Goal: Task Accomplishment & Management: Use online tool/utility

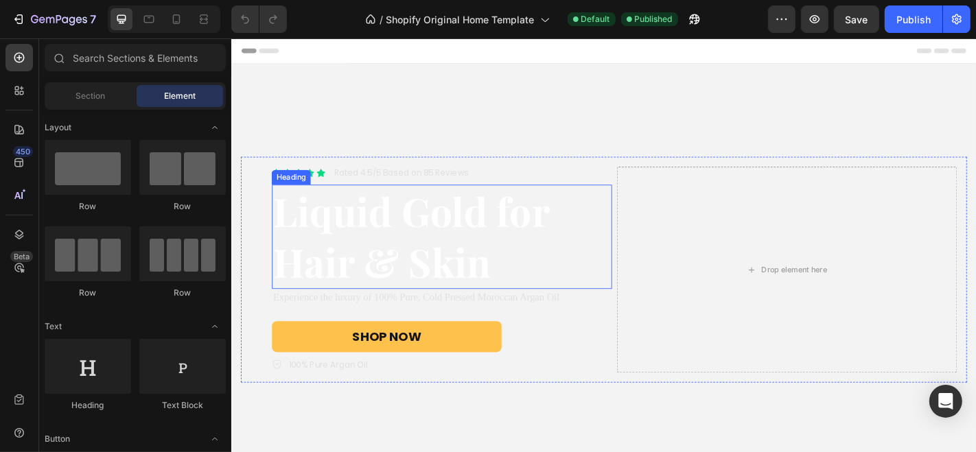
click at [405, 237] on h2 "Liquid Gold for Hair & Skin" at bounding box center [463, 257] width 376 height 115
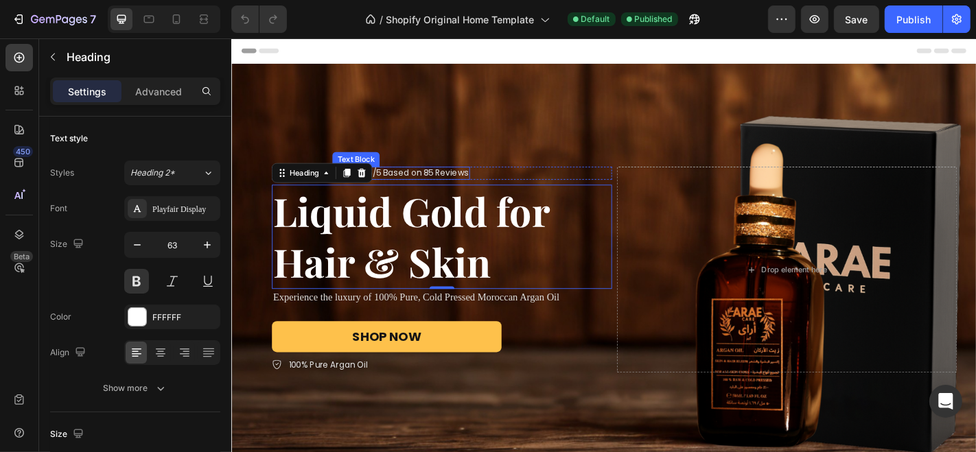
click at [419, 185] on p "Rated 4.5/5 Based on 85 Reviews" at bounding box center [418, 187] width 149 height 12
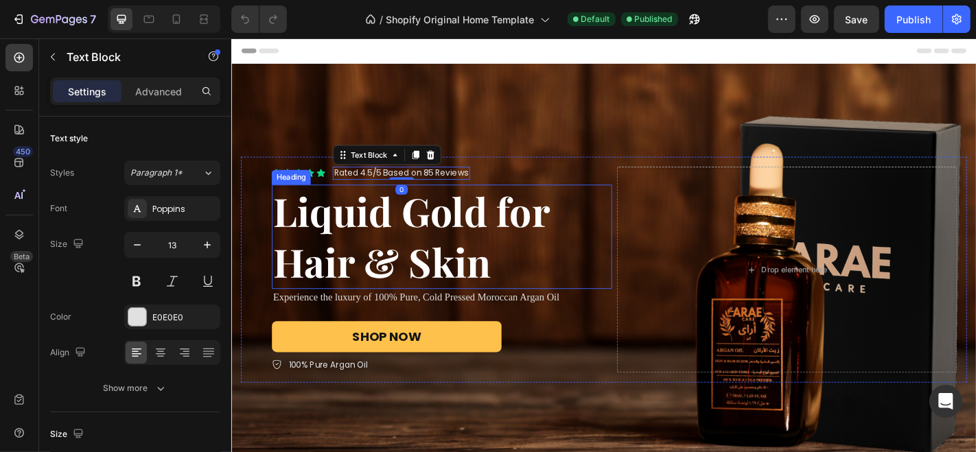
click at [426, 246] on h2 "Liquid Gold for Hair & Skin" at bounding box center [463, 257] width 376 height 115
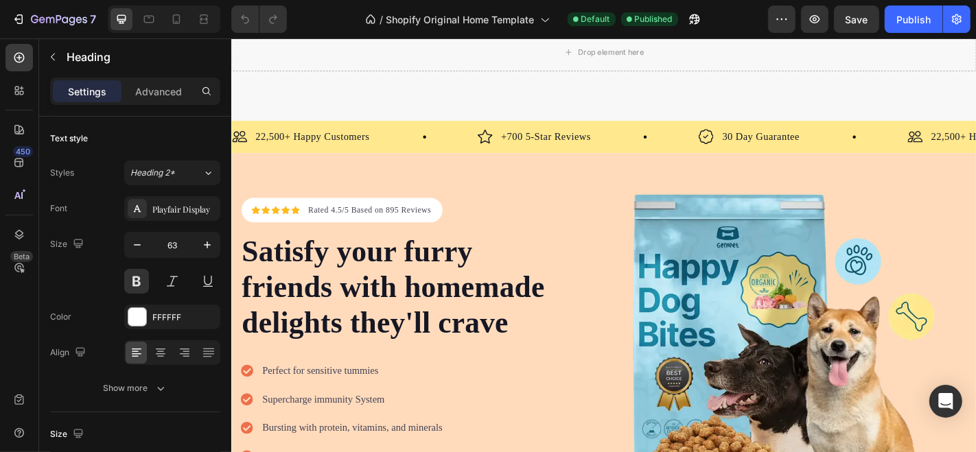
scroll to position [4498, 0]
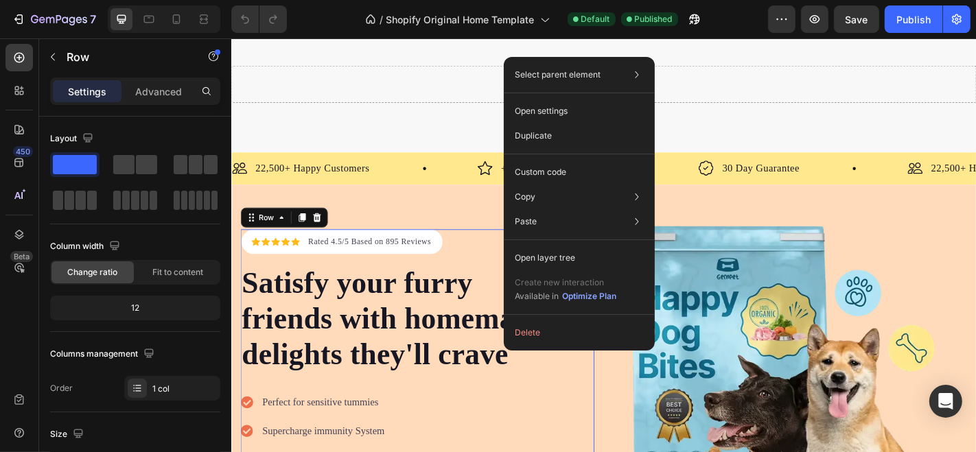
click at [504, 352] on div "Icon Icon Icon Icon Icon Icon List Hoz Rated 4.5/5 Based on 895 Reviews Text bl…" at bounding box center [642, 440] width 823 height 480
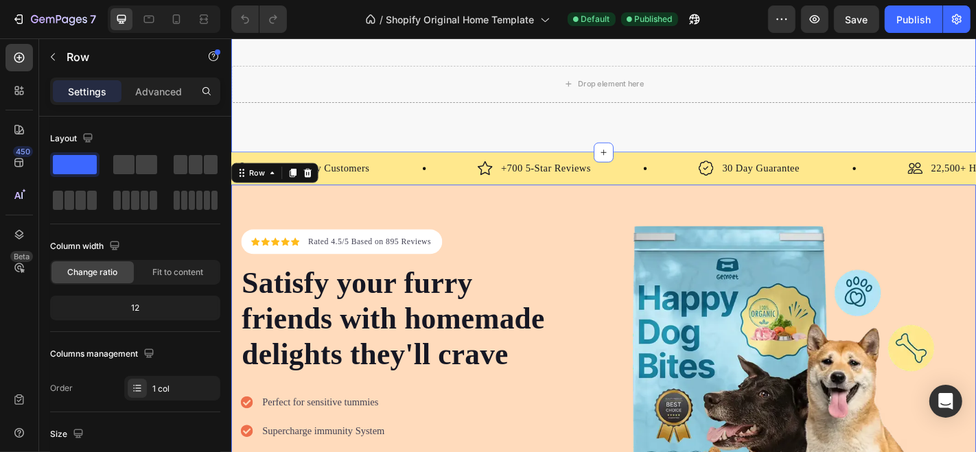
click at [618, 164] on div "Drop element here Section 13" at bounding box center [642, 88] width 823 height 151
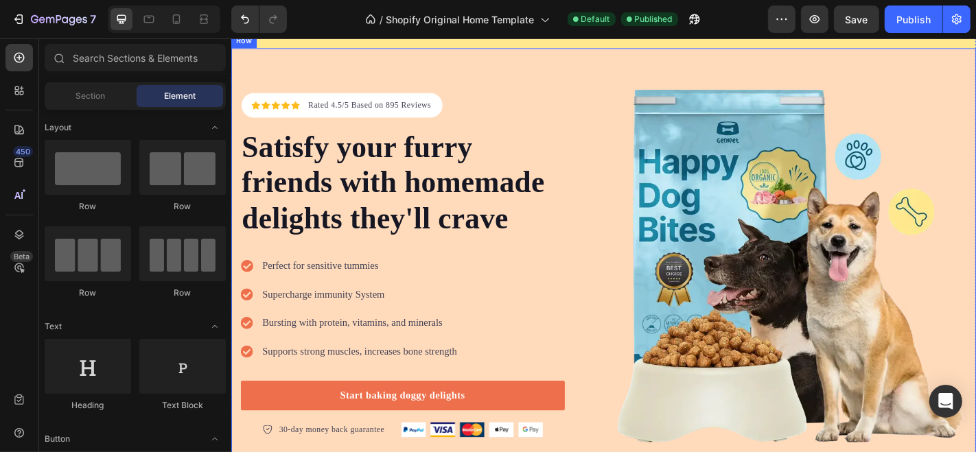
click at [618, 214] on div "Icon Icon Icon Icon Icon Icon List Hoz Rated 4.5/5 Based on 895 Reviews Text bl…" at bounding box center [642, 289] width 823 height 480
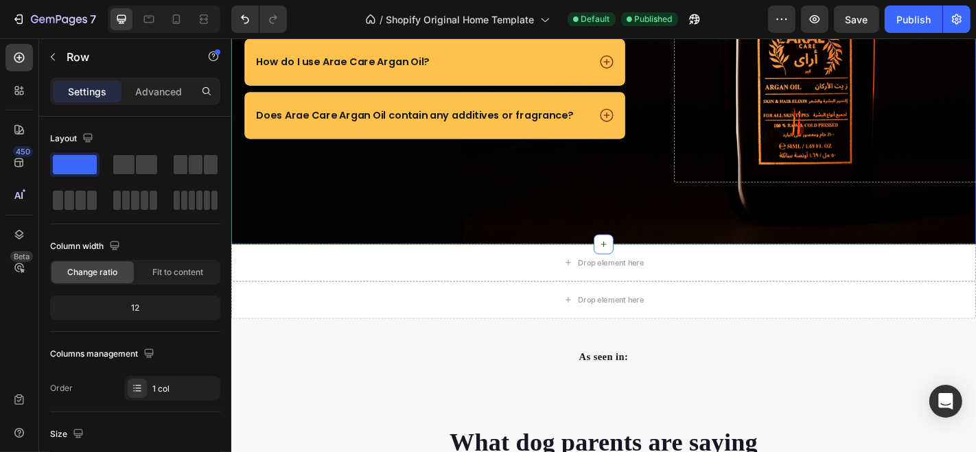
scroll to position [3354, 0]
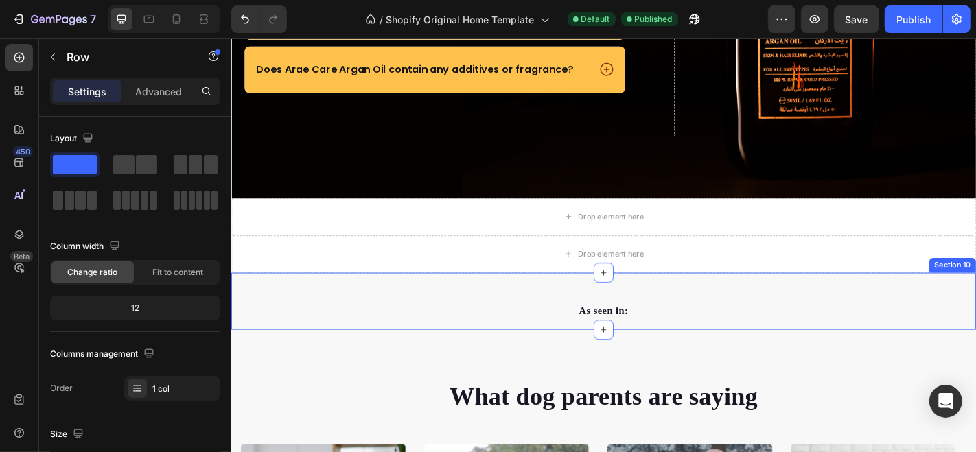
click at [669, 297] on div "As seen in: Text block Image Image Image Image Image Image Carousel Row Section…" at bounding box center [642, 328] width 823 height 63
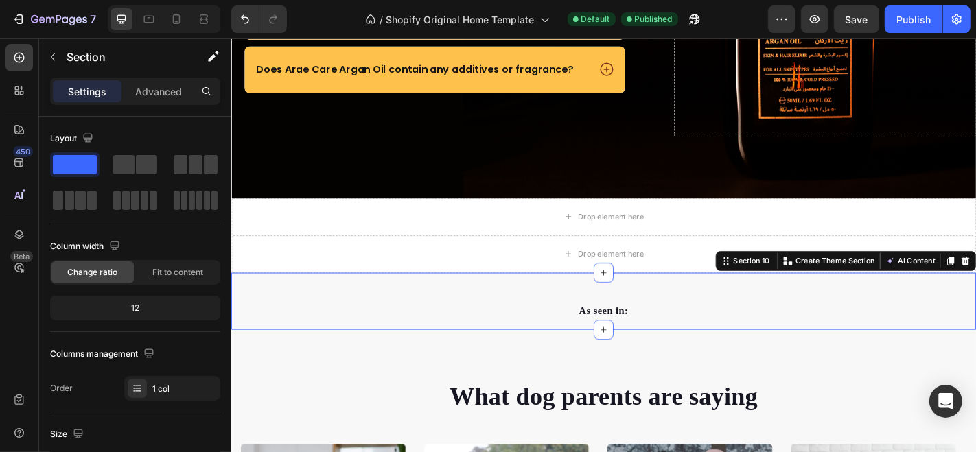
drag, startPoint x: 1035, startPoint y: 284, endPoint x: 1011, endPoint y: 292, distance: 25.8
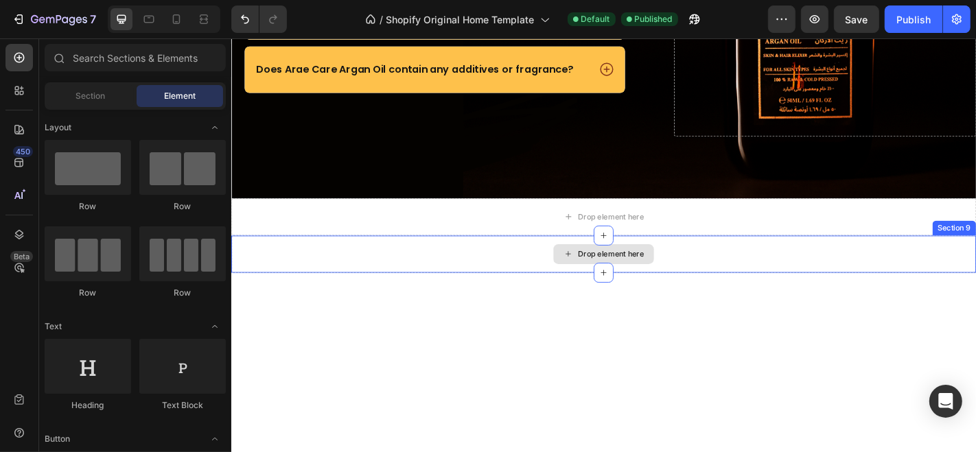
scroll to position [3431, 0]
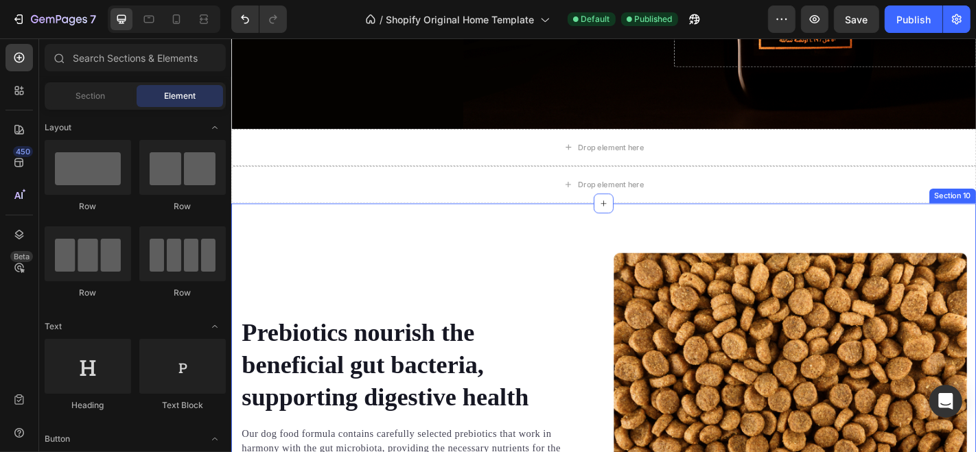
click at [975, 246] on div "[MEDICAL_DATA] nourish the beneficial gut bacteria, supporting digestive health…" at bounding box center [642, 439] width 823 height 438
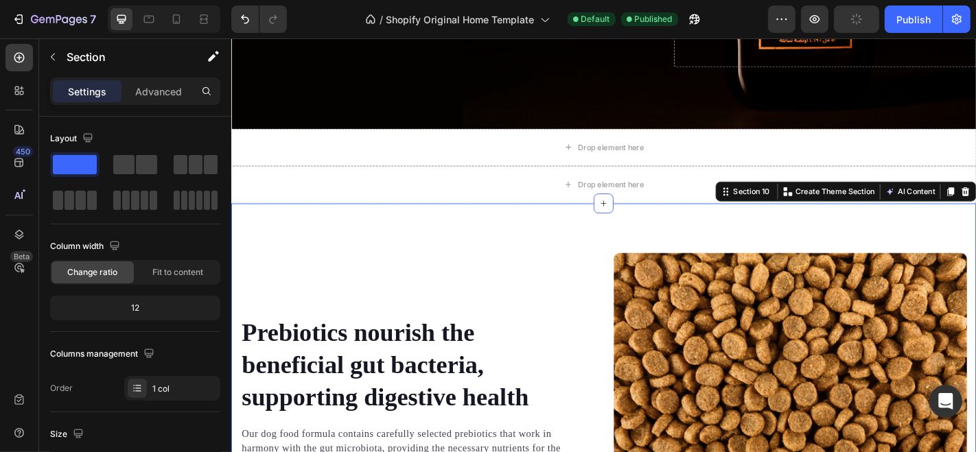
drag, startPoint x: 1029, startPoint y: 206, endPoint x: 1024, endPoint y: 218, distance: 13.5
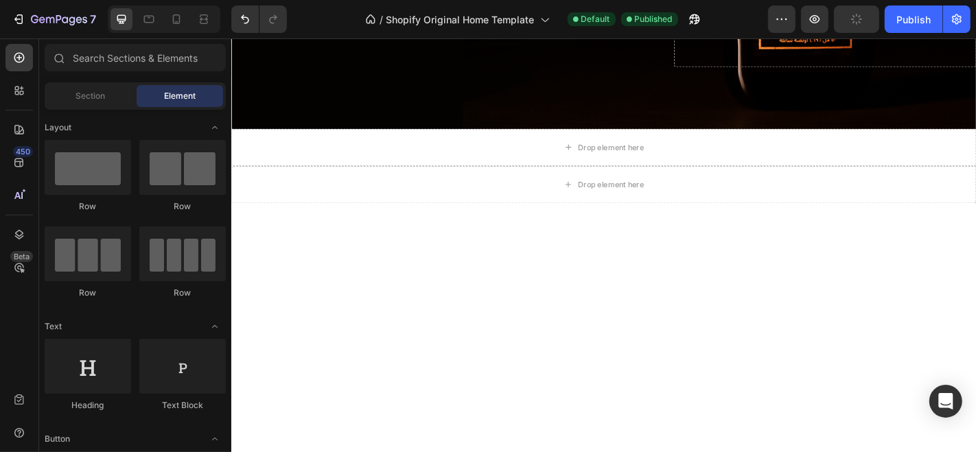
drag, startPoint x: 1022, startPoint y: 231, endPoint x: 985, endPoint y: 261, distance: 46.8
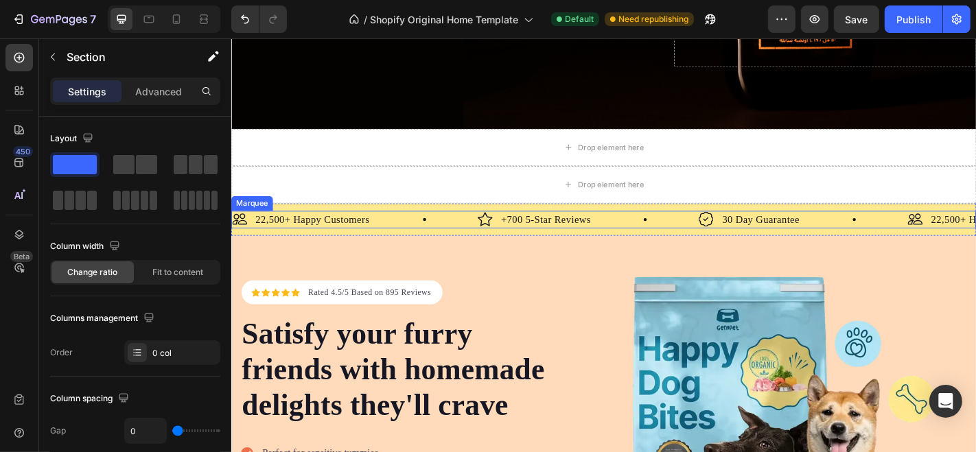
click at [921, 229] on div "Image 30 Day Guarantee Text Block Row" at bounding box center [862, 238] width 231 height 19
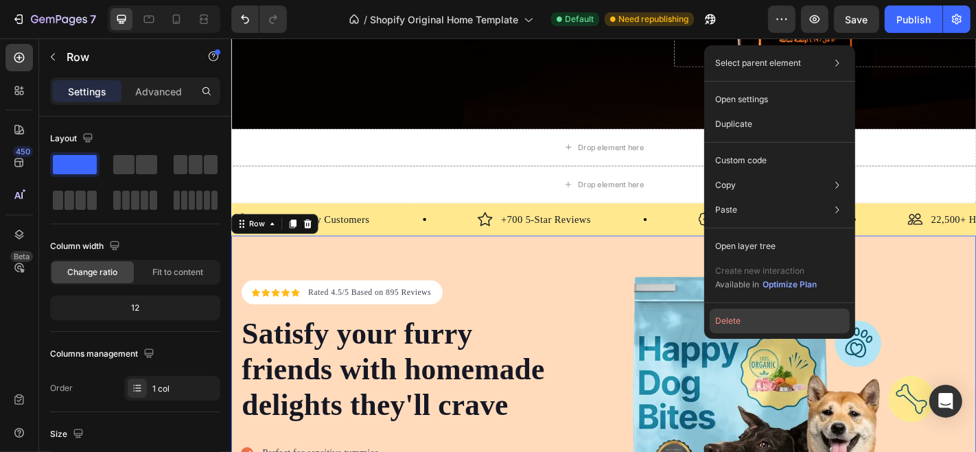
click at [740, 321] on button "Delete" at bounding box center [780, 321] width 140 height 25
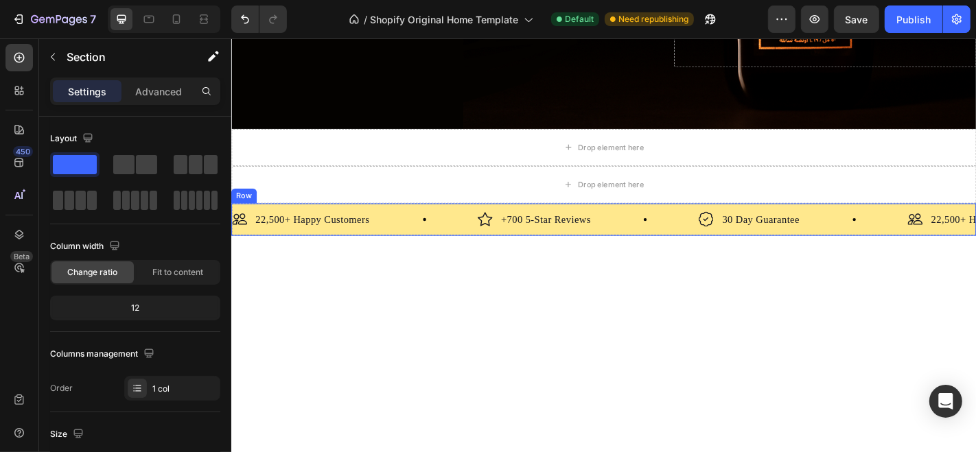
click at [625, 246] on div "Image 22,500+ Happy Customers Text Block Row Image +700 5-Star Reviews Text Blo…" at bounding box center [642, 238] width 823 height 36
click at [317, 202] on icon at bounding box center [315, 207] width 9 height 10
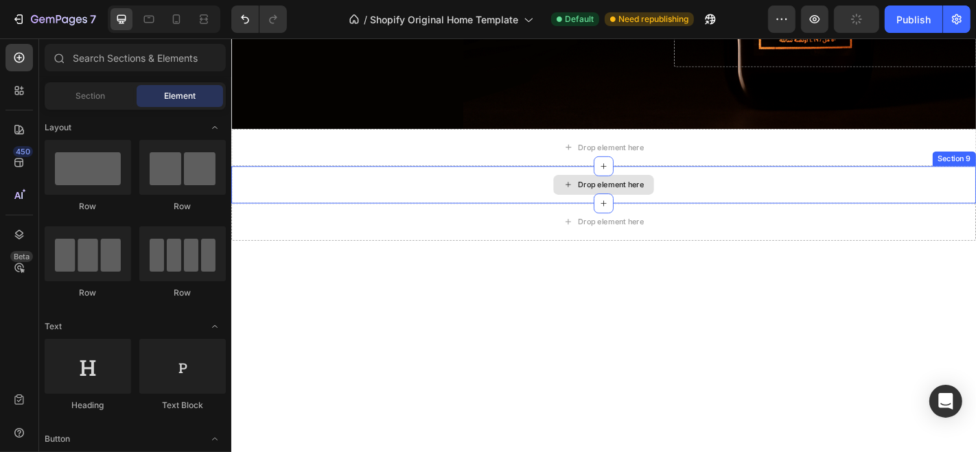
click at [975, 180] on div "Drop element here" at bounding box center [642, 199] width 823 height 41
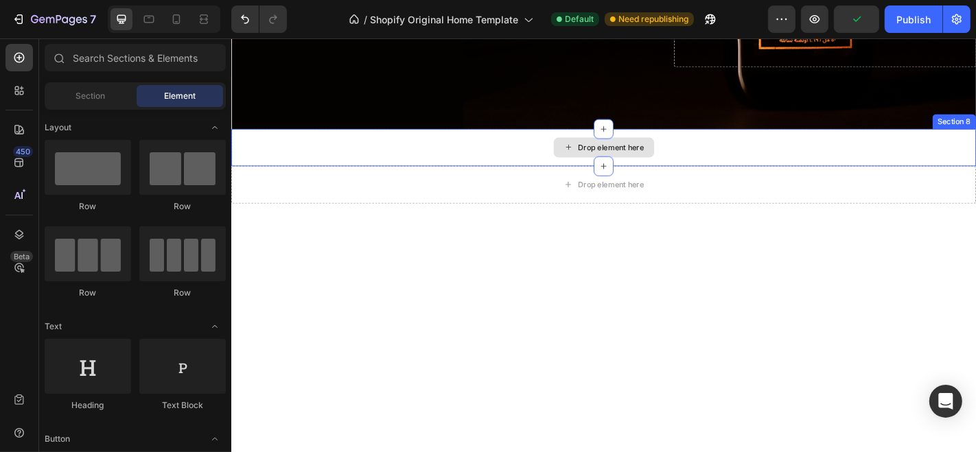
click at [975, 159] on div "Drop element here" at bounding box center [642, 158] width 823 height 41
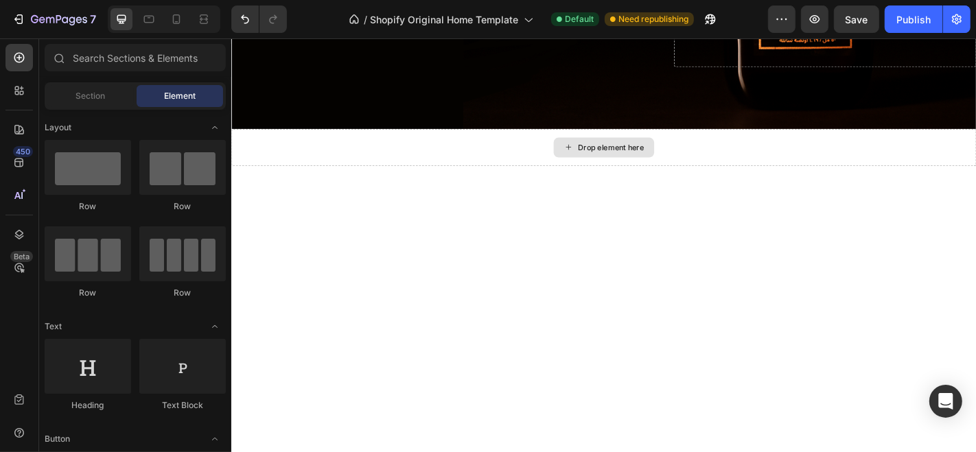
click at [975, 152] on div "Drop element here" at bounding box center [642, 158] width 823 height 41
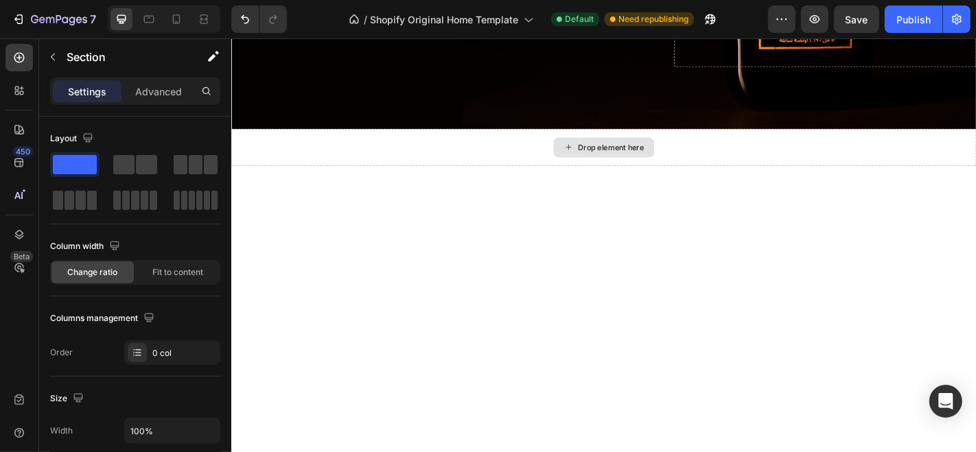
click at [975, 163] on div "Drop element here" at bounding box center [642, 158] width 823 height 41
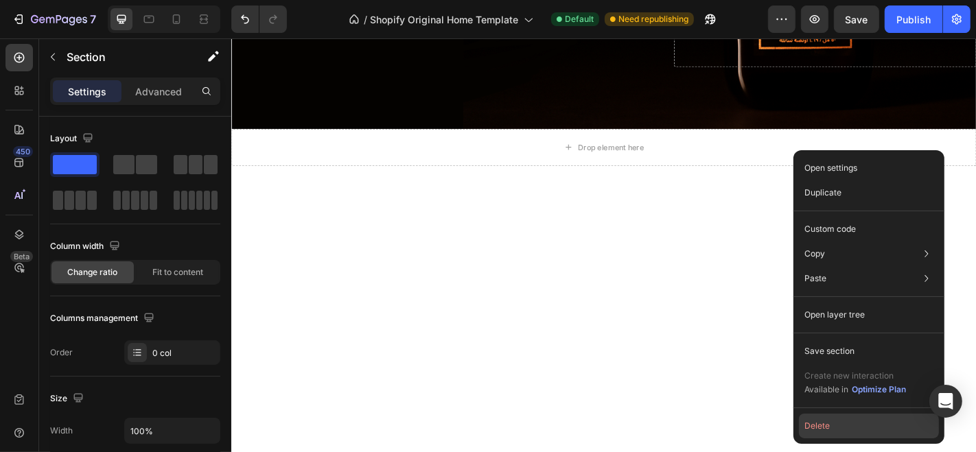
click at [826, 428] on button "Delete" at bounding box center [869, 426] width 140 height 25
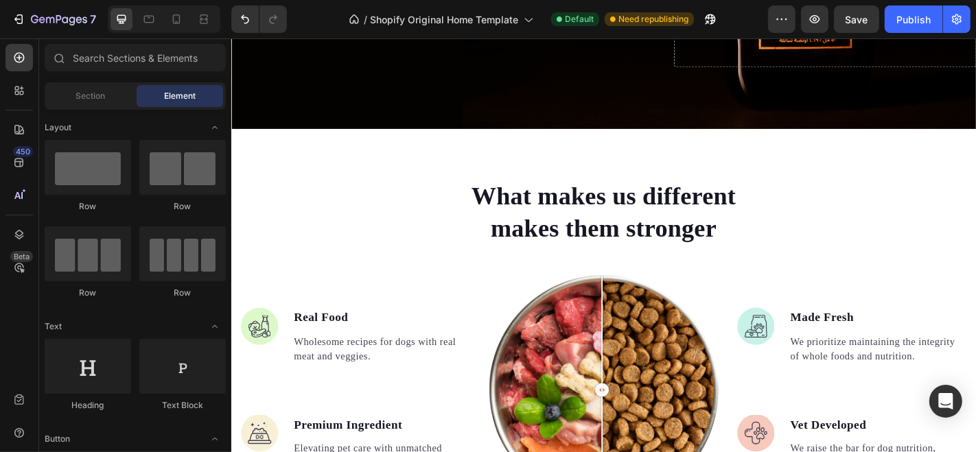
scroll to position [3278, 0]
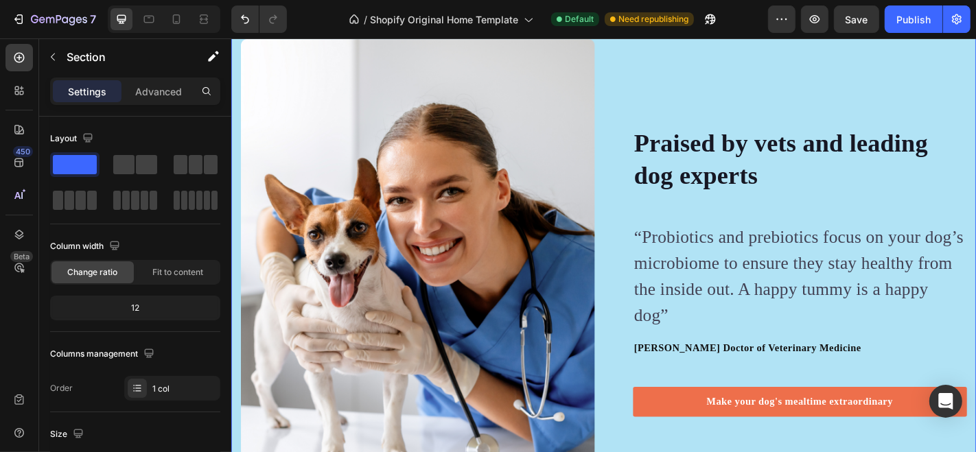
scroll to position [3354, 0]
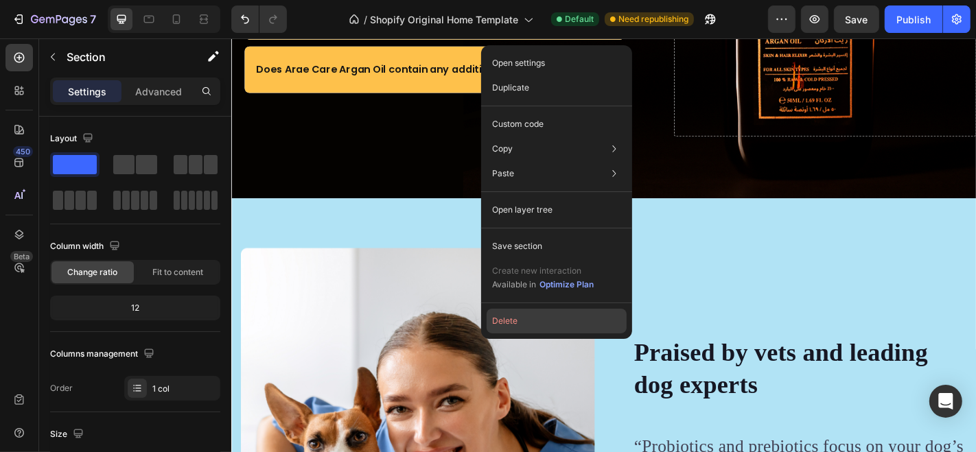
click at [530, 320] on button "Delete" at bounding box center [557, 321] width 140 height 25
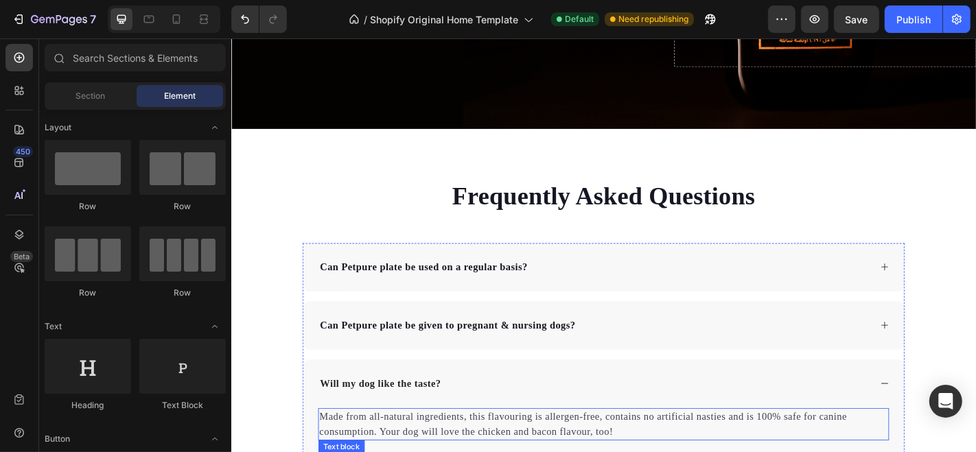
scroll to position [3278, 0]
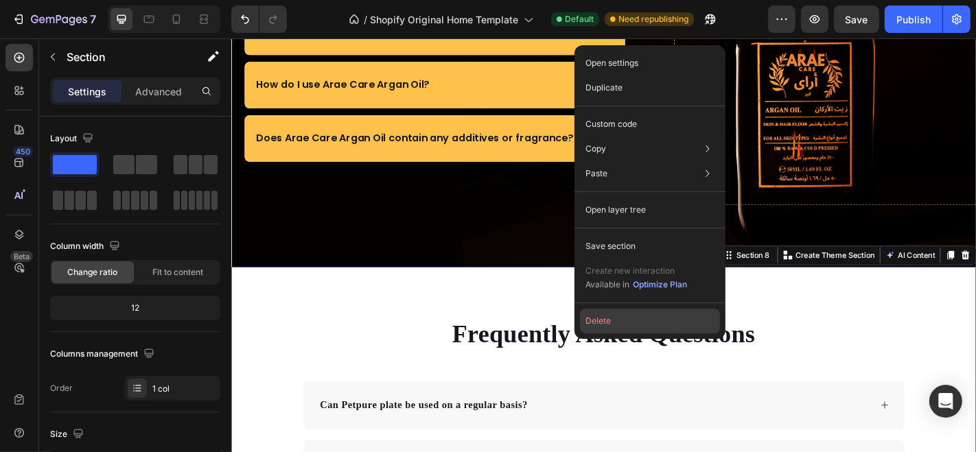
click at [610, 325] on button "Delete" at bounding box center [650, 321] width 140 height 25
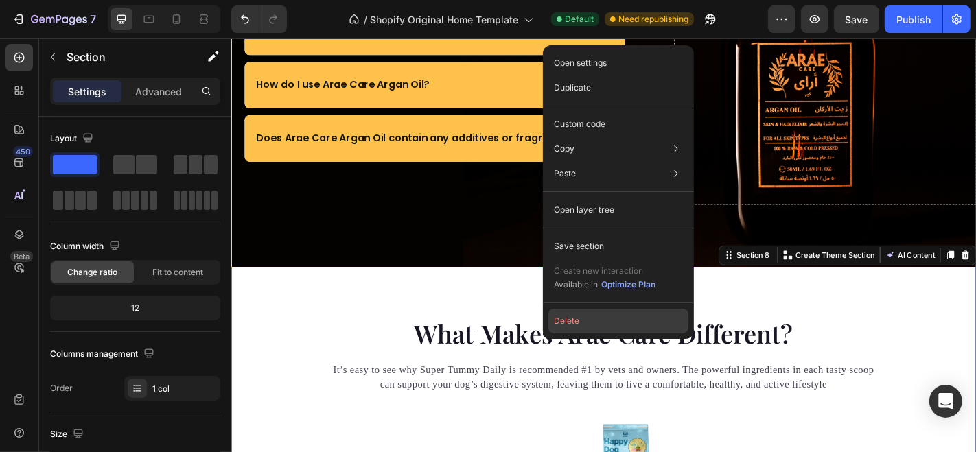
click at [576, 321] on button "Delete" at bounding box center [618, 321] width 140 height 25
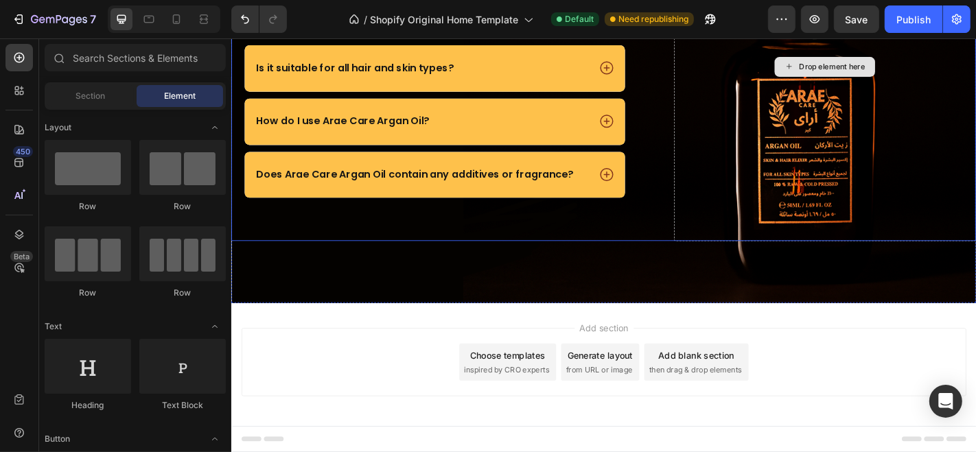
scroll to position [3235, 0]
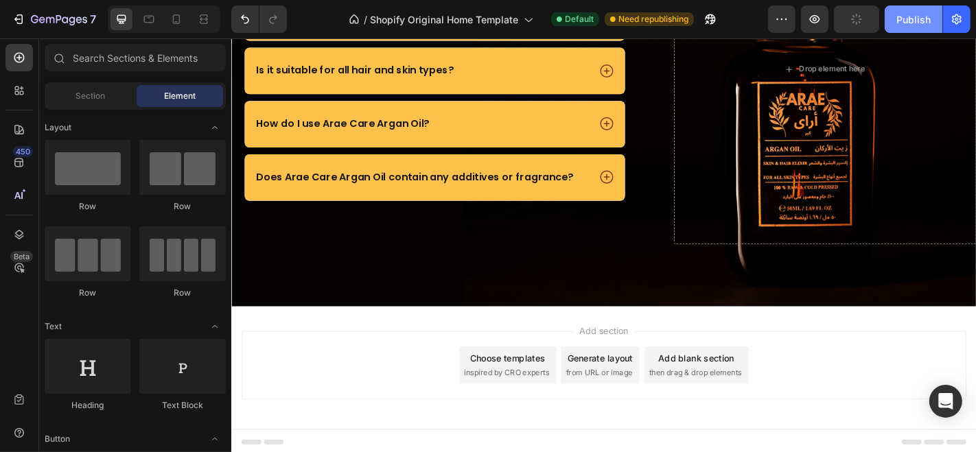
click at [909, 16] on div "Publish" at bounding box center [913, 19] width 34 height 14
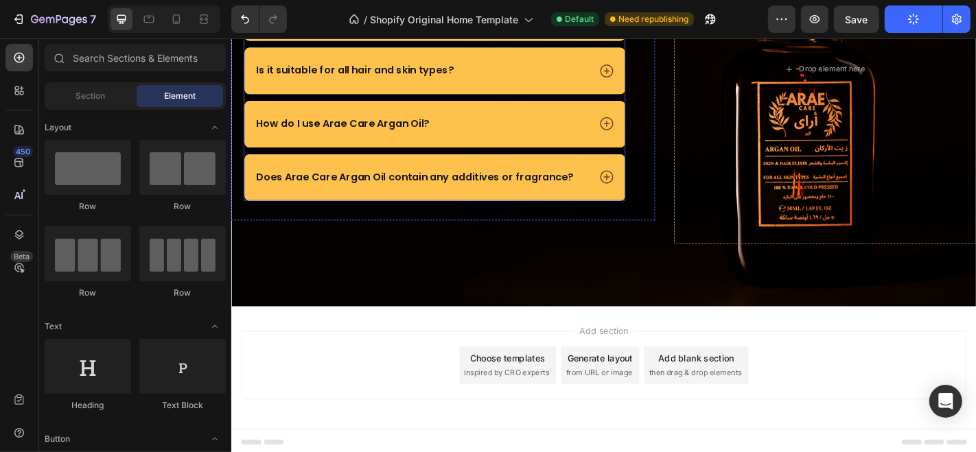
drag, startPoint x: 481, startPoint y: 130, endPoint x: 415, endPoint y: 153, distance: 69.9
click at [481, 129] on div "How do I use Arae Care Argan Oil?" at bounding box center [441, 133] width 370 height 19
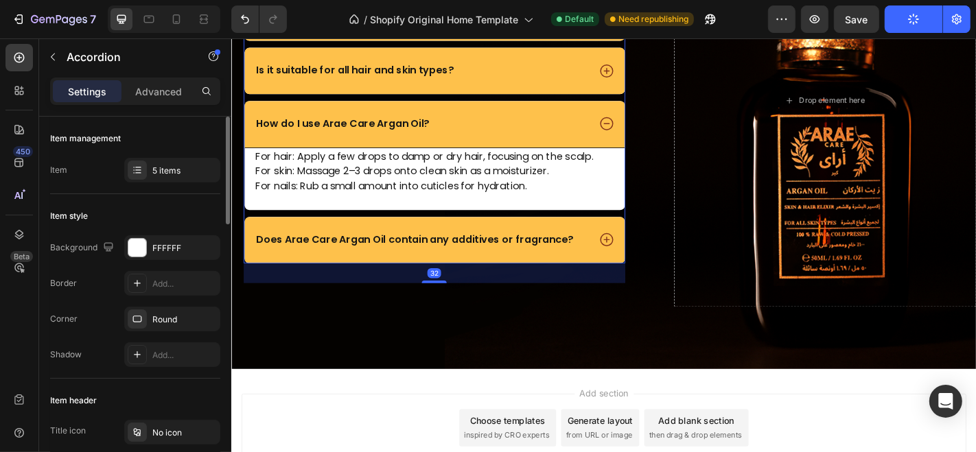
scroll to position [229, 0]
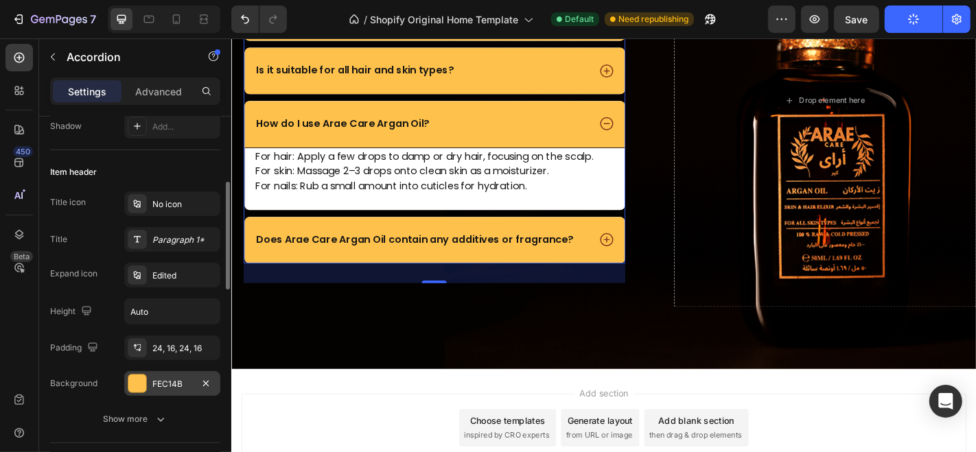
click at [164, 375] on div "FEC14B" at bounding box center [172, 383] width 96 height 25
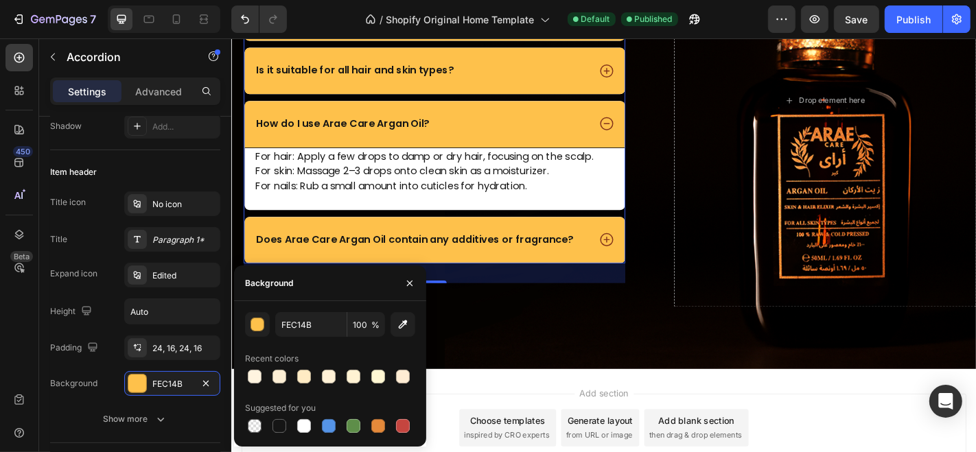
click at [322, 126] on p "How do I use Arae Care Argan Oil?" at bounding box center [353, 133] width 191 height 14
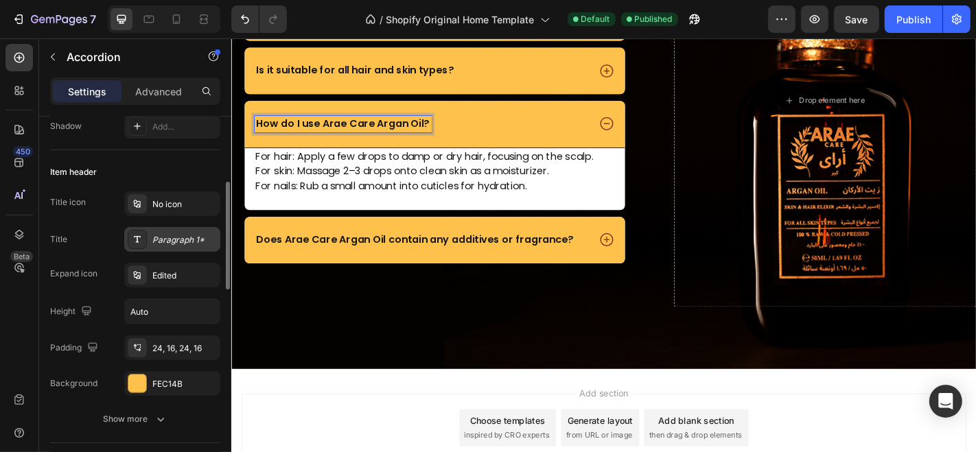
click at [209, 239] on div "Paragraph 1*" at bounding box center [184, 240] width 65 height 12
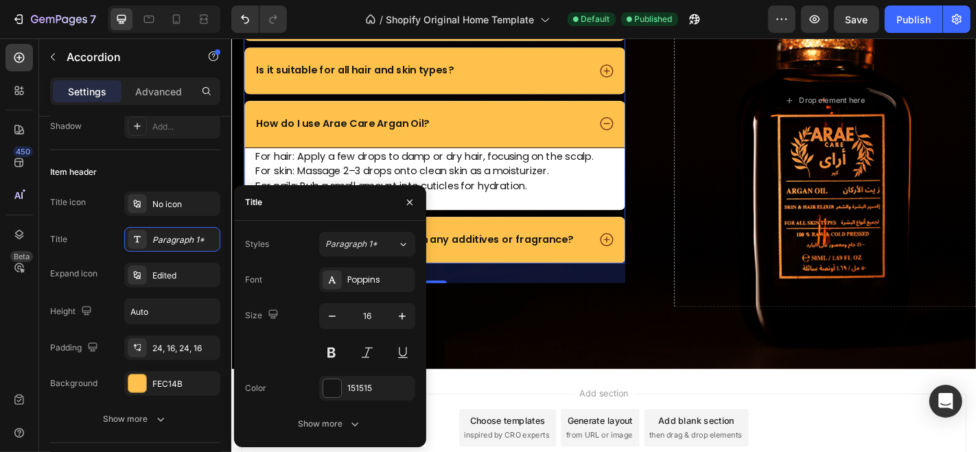
click at [429, 121] on div "How do I use Arae Care Argan Oil?" at bounding box center [455, 133] width 421 height 52
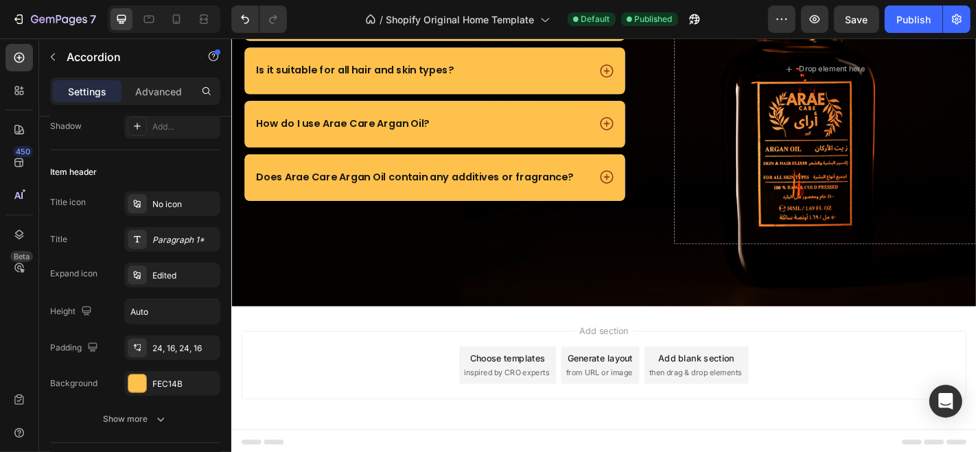
click at [470, 130] on div "How do I use Arae Care Argan Oil?" at bounding box center [441, 133] width 370 height 19
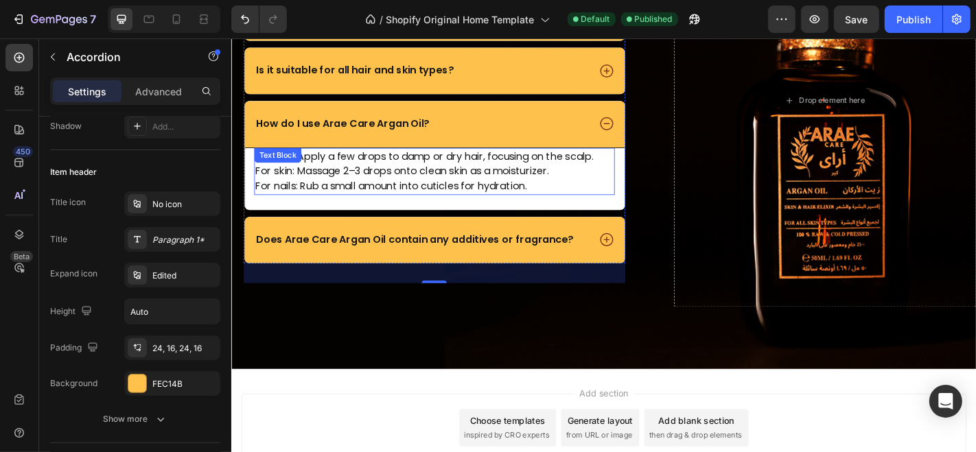
drag, startPoint x: 446, startPoint y: 167, endPoint x: 414, endPoint y: 196, distance: 42.8
click at [446, 167] on p "For hair: Apply a few drops to damp or dry hair, focusing on the scalp." at bounding box center [455, 169] width 396 height 16
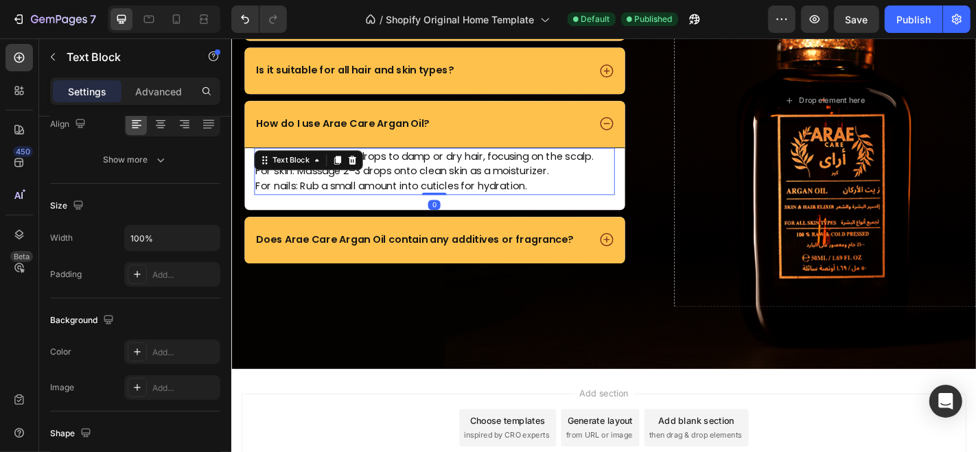
scroll to position [0, 0]
